Goal: Check status: Check status

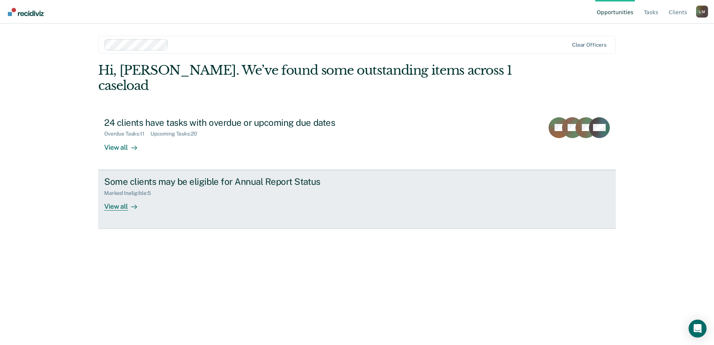
click at [137, 176] on div "Some clients may be eligible for Annual Report Status" at bounding box center [235, 181] width 262 height 11
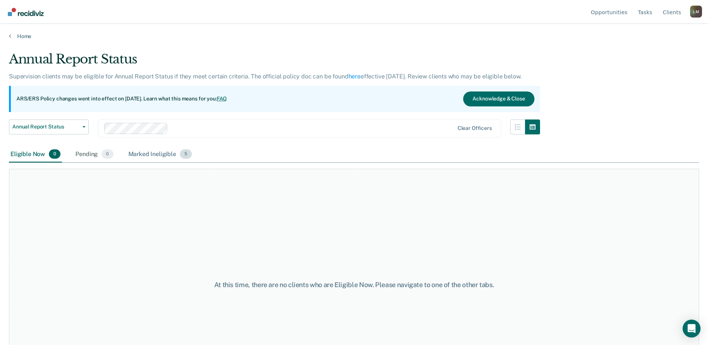
click at [136, 156] on div "Marked Ineligible 5" at bounding box center [160, 154] width 67 height 16
